Goal: Use online tool/utility: Utilize a website feature to perform a specific function

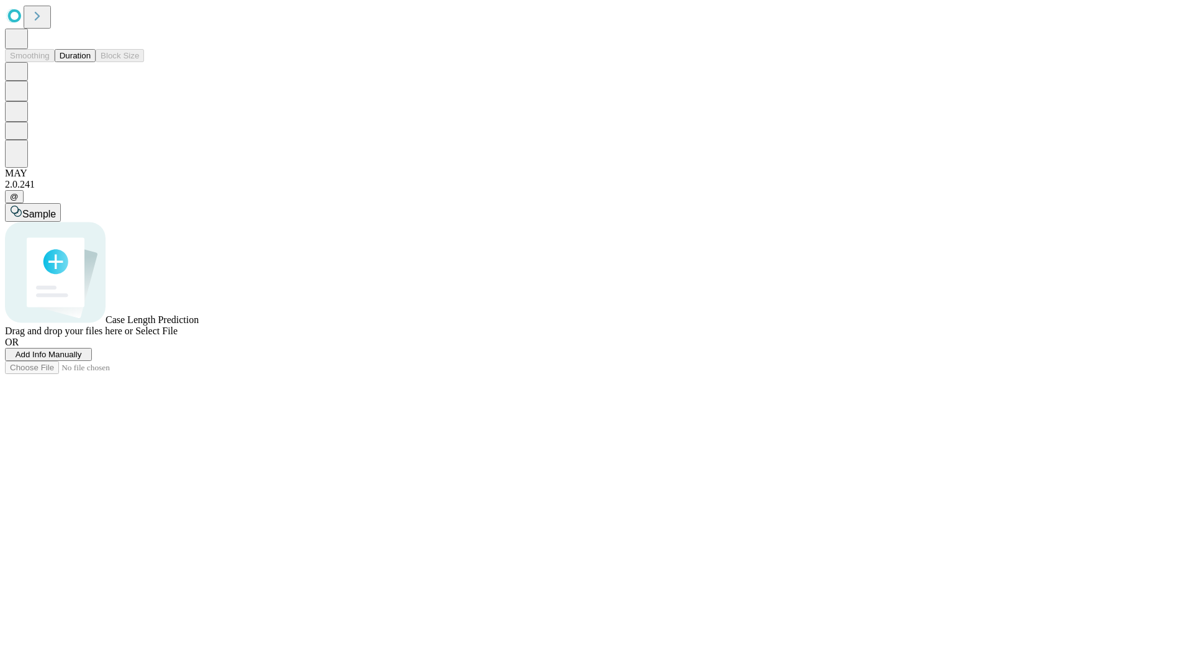
click at [91, 62] on button "Duration" at bounding box center [75, 55] width 41 height 13
click at [178, 336] on span "Select File" at bounding box center [156, 330] width 42 height 11
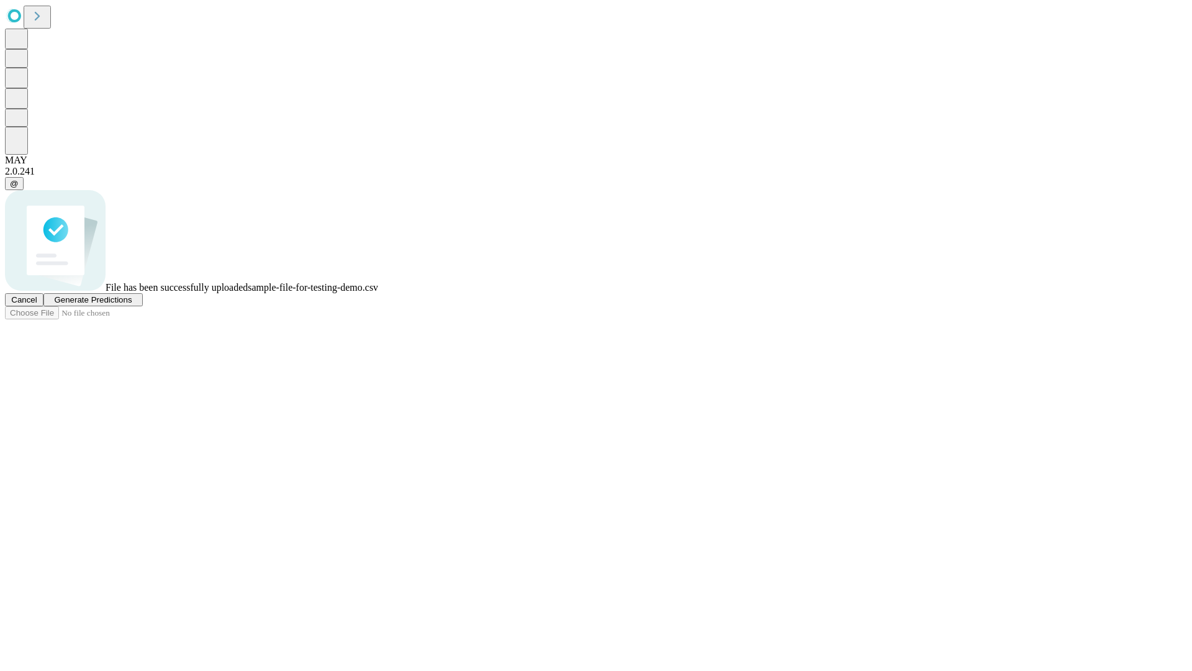
click at [132, 304] on span "Generate Predictions" at bounding box center [93, 299] width 78 height 9
